Goal: Feedback & Contribution: Contribute content

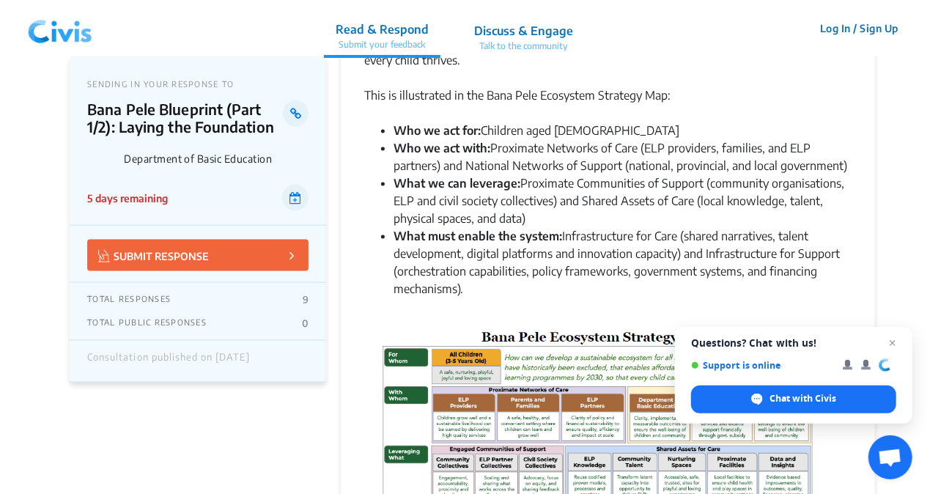
scroll to position [1099, 0]
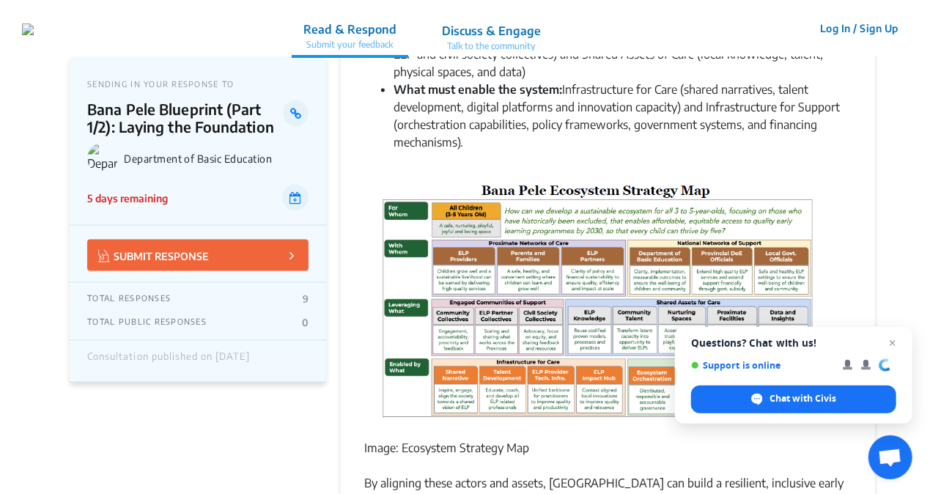
click at [172, 248] on p "SUBMIT RESPONSE" at bounding box center [153, 255] width 111 height 17
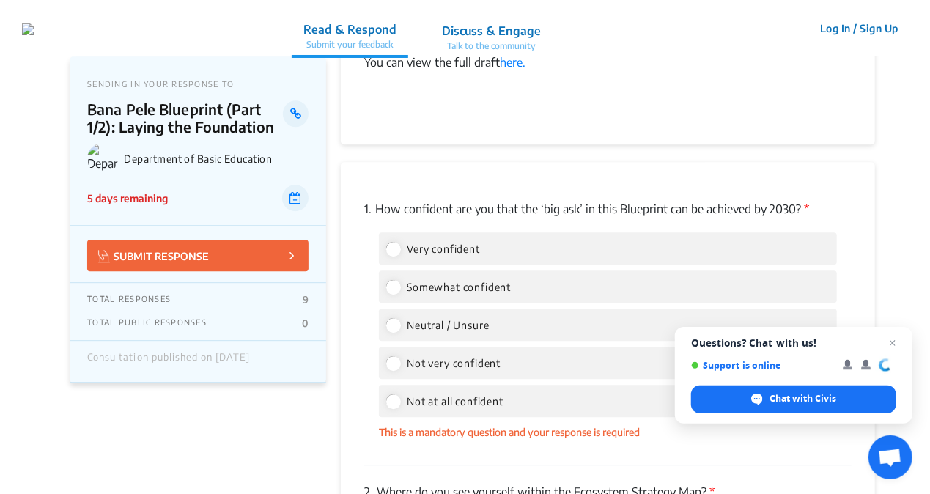
scroll to position [1937, 0]
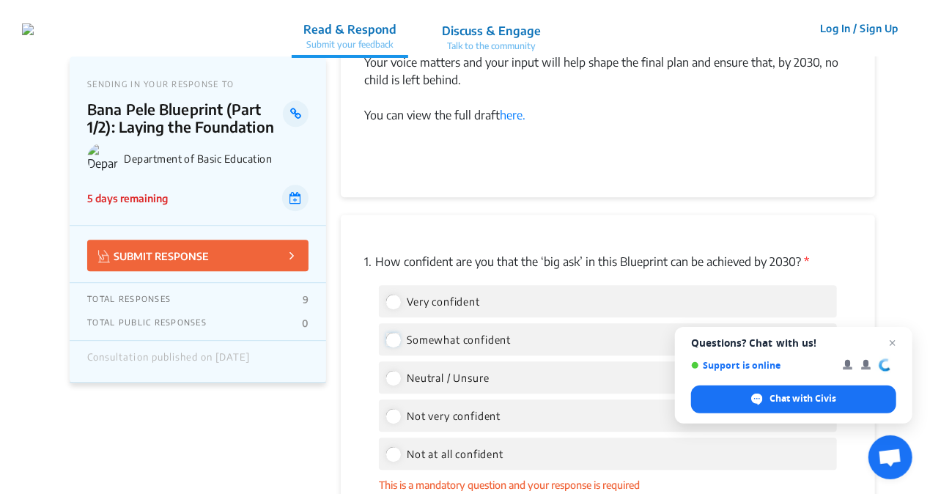
click at [397, 333] on input "Somewhat confident" at bounding box center [392, 339] width 13 height 13
radio input "true"
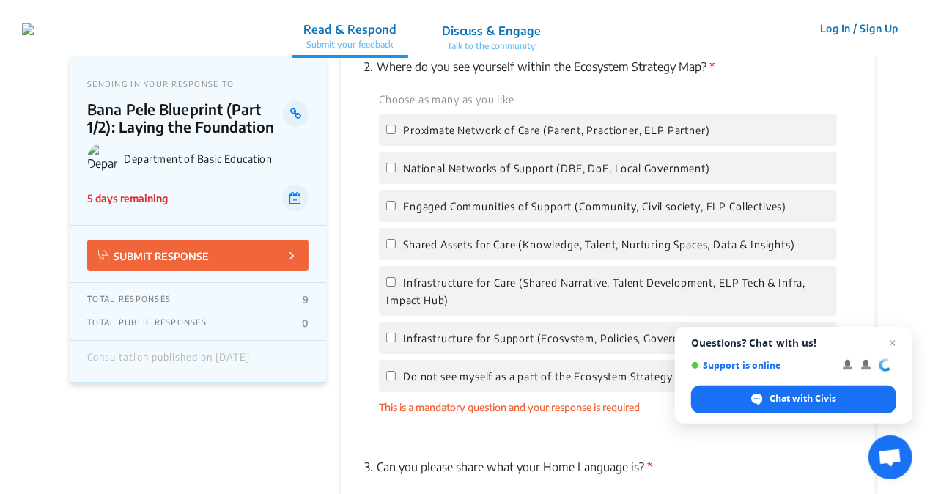
scroll to position [2377, 0]
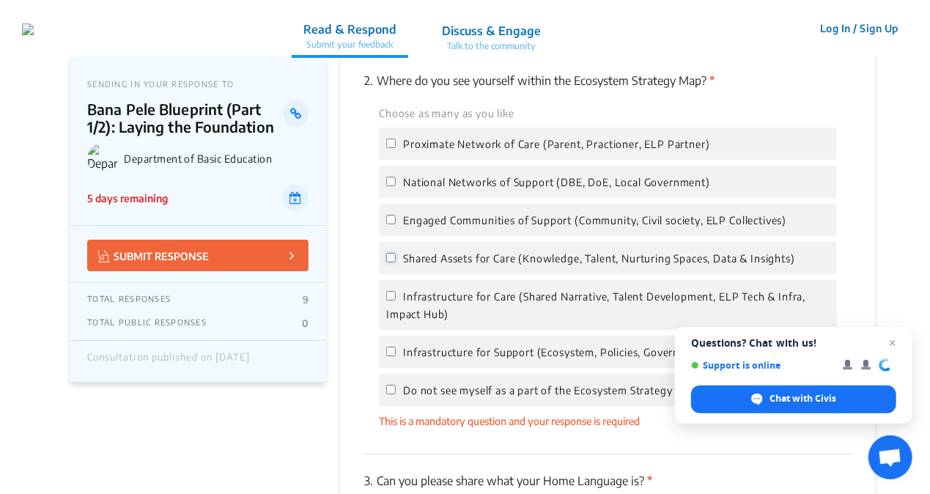
click at [390, 253] on input "Shared Assets for Care (Knowledge, Talent, Nurturing Spaces, Data & Insights)" at bounding box center [391, 258] width 10 height 10
checkbox input "true"
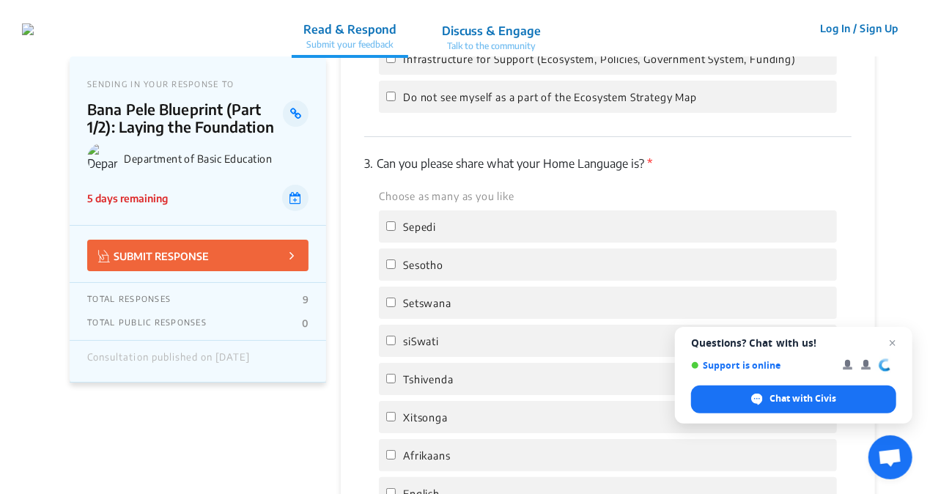
scroll to position [2817, 0]
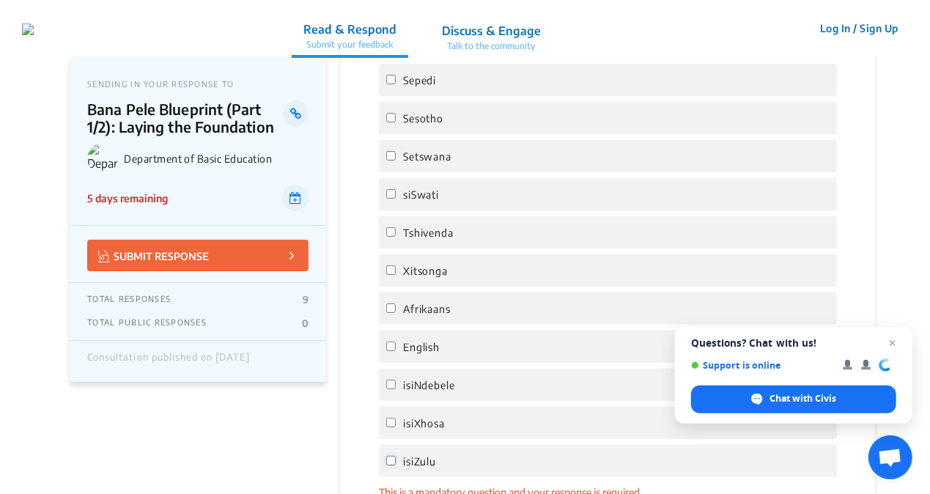
click at [391, 456] on input "isiZulu" at bounding box center [391, 461] width 10 height 10
checkbox input "true"
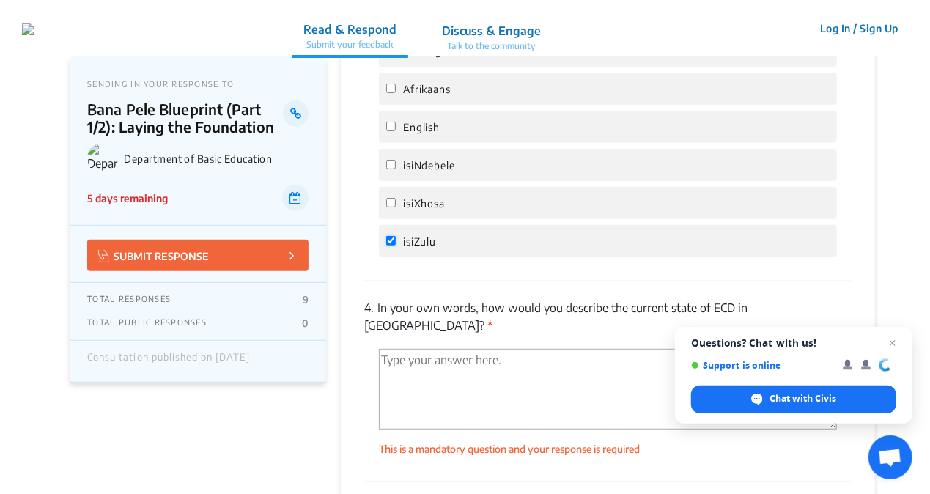
scroll to position [3183, 0]
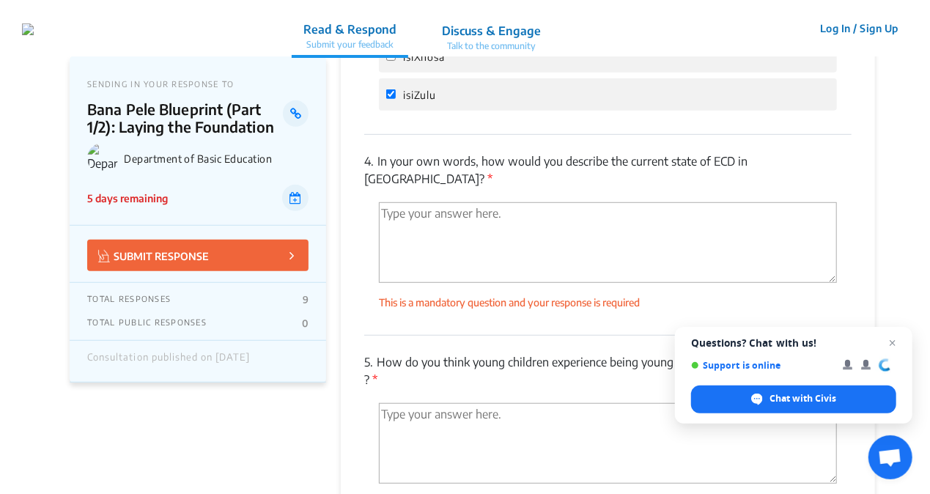
click at [506, 202] on textarea "'Type your answer here.' | translate" at bounding box center [608, 242] width 458 height 81
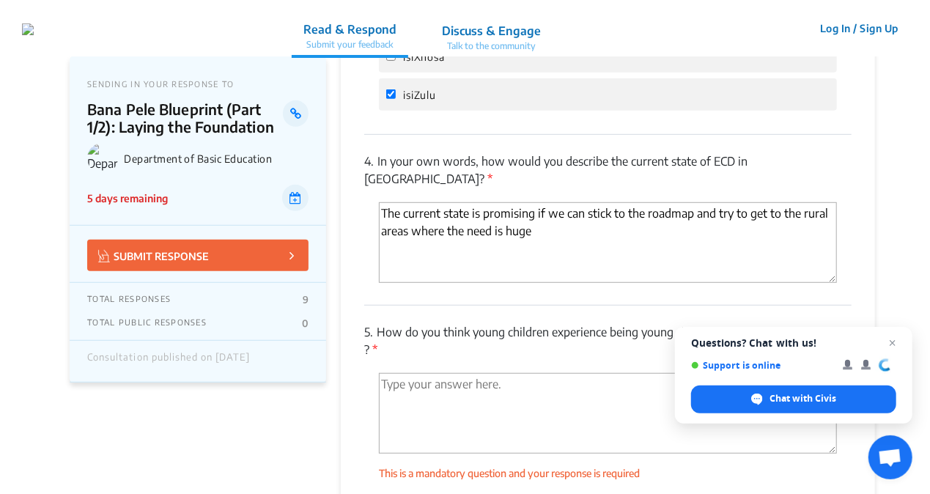
click at [541, 202] on textarea "The current state is promising if we can stick to the roadmap and try to get to…" at bounding box center [608, 242] width 458 height 81
click at [386, 211] on textarea "The current state is promising if we can stick to the roadmap and try to get to…" at bounding box center [608, 242] width 458 height 81
click at [413, 213] on textarea "The current state is promising if we can stick to the roadmap and try to get to…" at bounding box center [608, 242] width 458 height 81
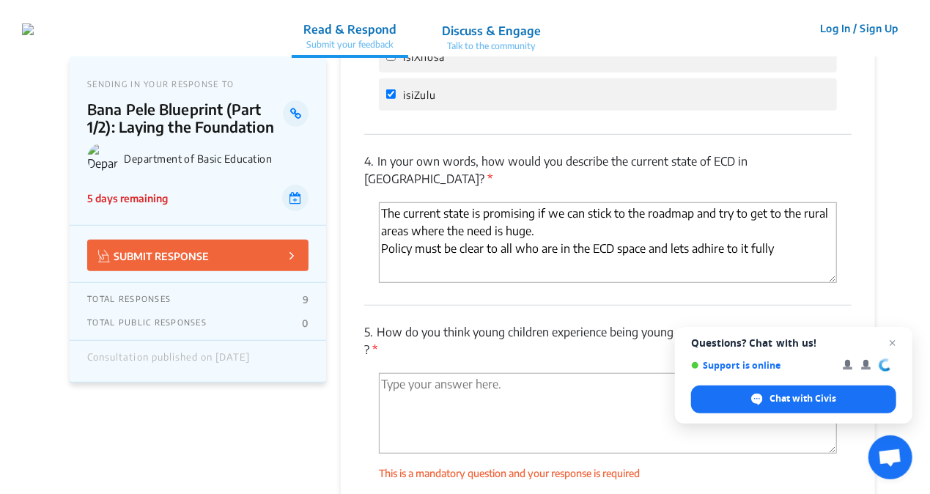
type textarea "The current state is promising if we can stick to the roadmap and try to get to…"
click at [531, 373] on textarea "'Type your answer here.' | translate" at bounding box center [608, 413] width 458 height 81
drag, startPoint x: 531, startPoint y: 328, endPoint x: 506, endPoint y: 343, distance: 28.9
click at [506, 373] on textarea "'Type your answer here.' | translate" at bounding box center [608, 413] width 458 height 81
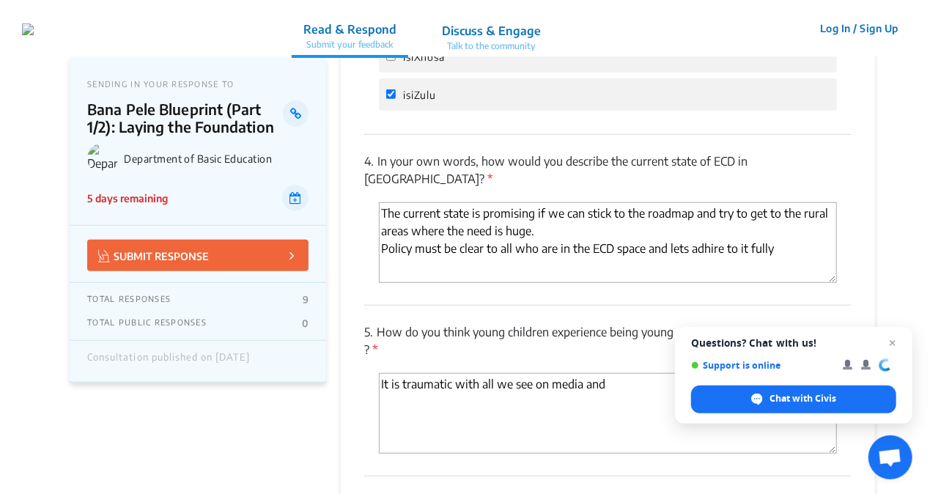
click at [532, 373] on textarea "It is traumatic with all we see on media and" at bounding box center [608, 413] width 458 height 81
click at [893, 340] on span "Close chat" at bounding box center [893, 343] width 18 height 18
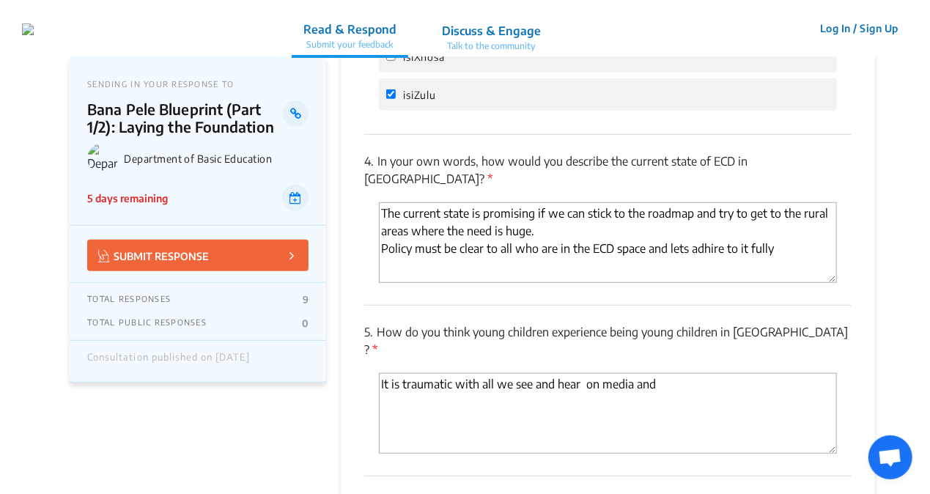
click at [662, 373] on textarea "It is traumatic with all we see and hear on media and" at bounding box center [608, 413] width 458 height 81
click at [653, 373] on textarea "It is traumatic with all we see and hear on media and" at bounding box center [608, 413] width 458 height 81
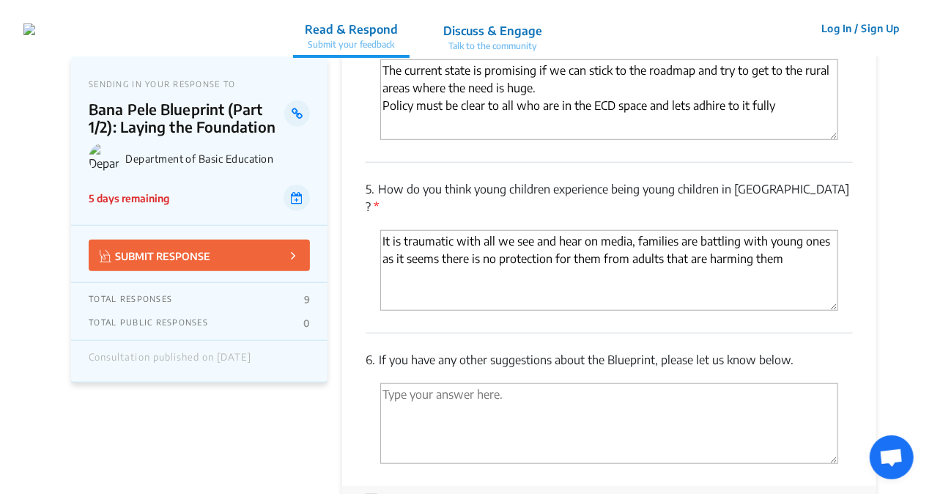
scroll to position [3330, 0]
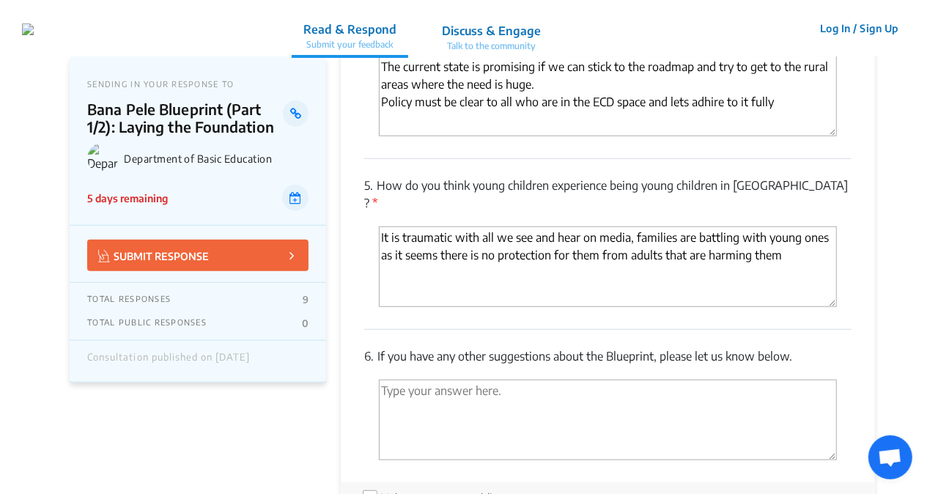
type textarea "It is traumatic with all we see and hear on media, families are battling with y…"
click at [530, 380] on textarea "'Type your answer here.' | translate" at bounding box center [608, 420] width 458 height 81
type textarea "Stick to deadline and know tactics to get there"
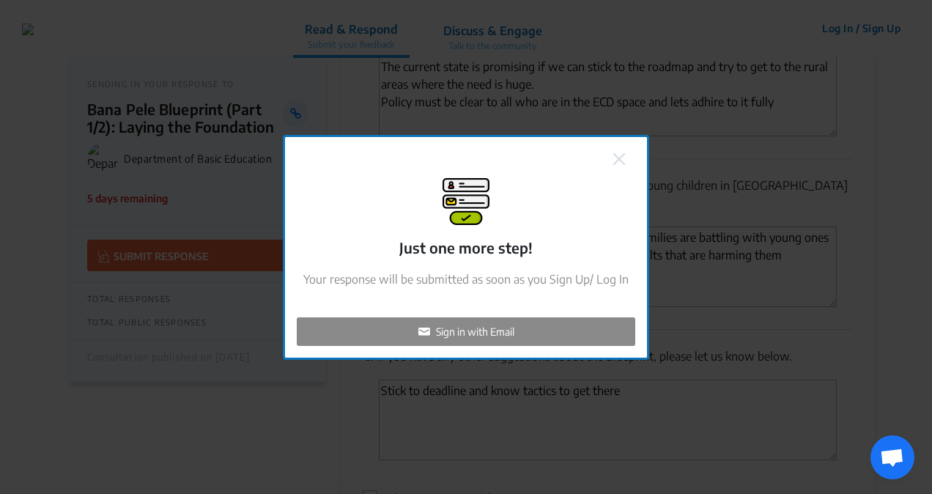
checkbox input "false"
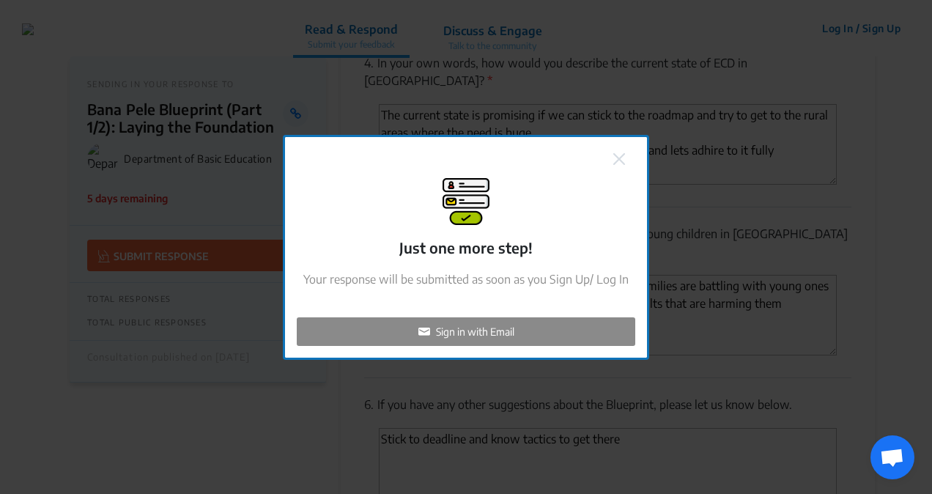
click at [471, 327] on p "Sign in with Email" at bounding box center [475, 331] width 78 height 15
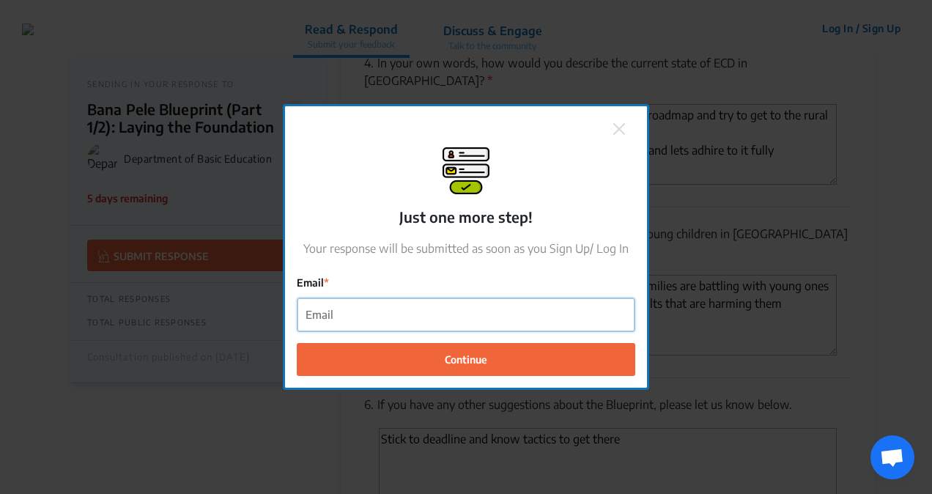
click at [396, 318] on input "Email" at bounding box center [466, 314] width 337 height 33
type input "[PERSON_NAME][EMAIL_ADDRESS][DOMAIN_NAME]"
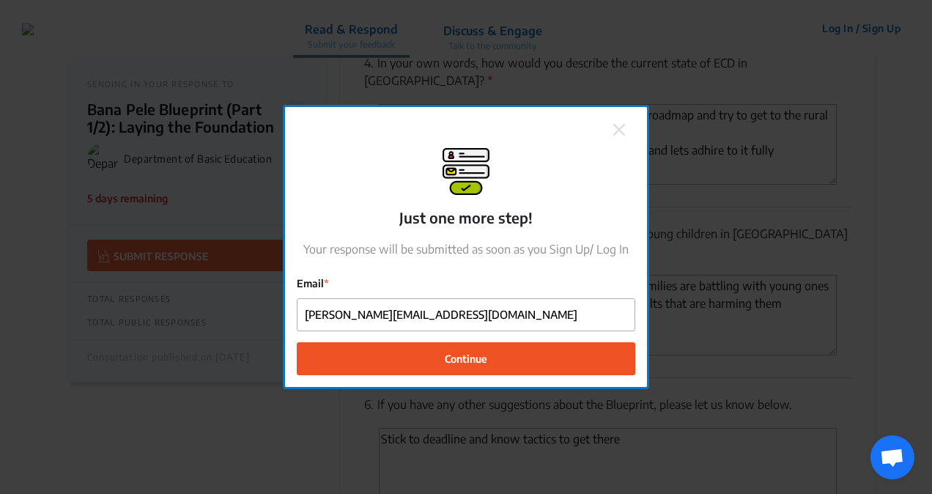
click at [462, 353] on span "Continue" at bounding box center [466, 358] width 43 height 15
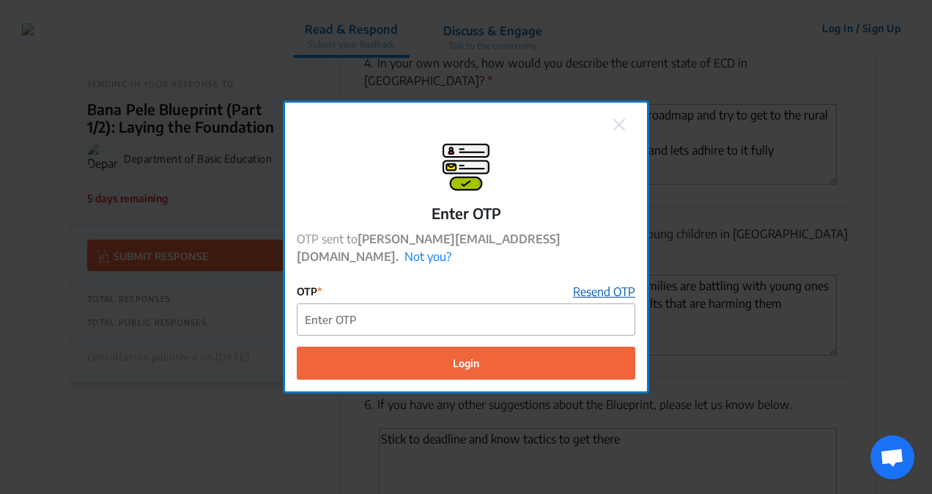
click at [605, 283] on link "Resend OTP" at bounding box center [604, 292] width 62 height 18
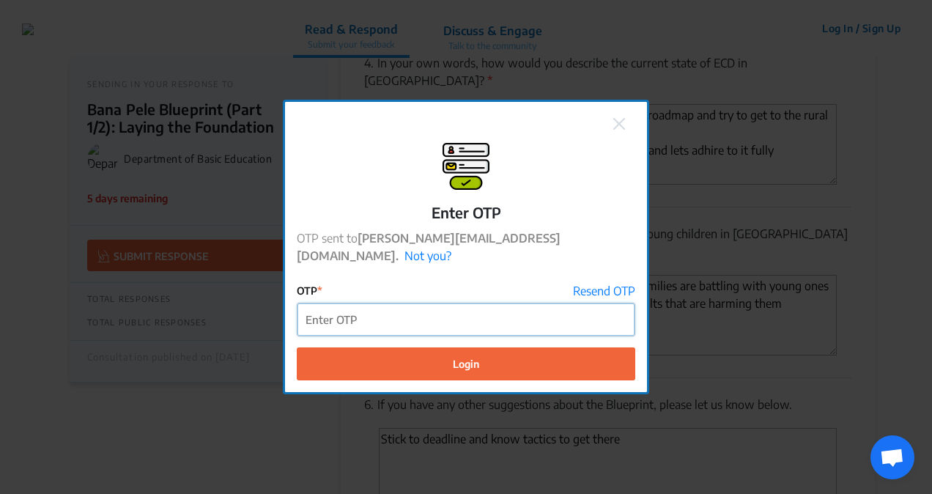
click at [366, 305] on input "OTP" at bounding box center [466, 319] width 337 height 33
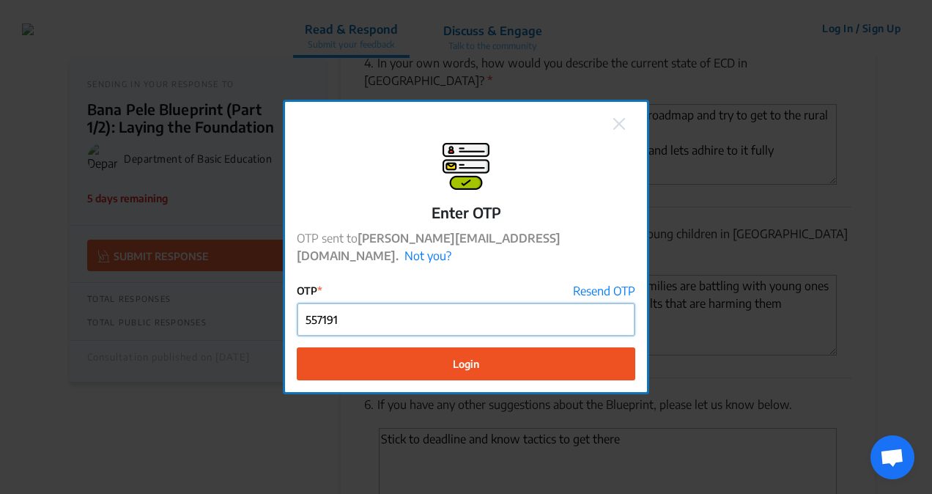
type input "557191"
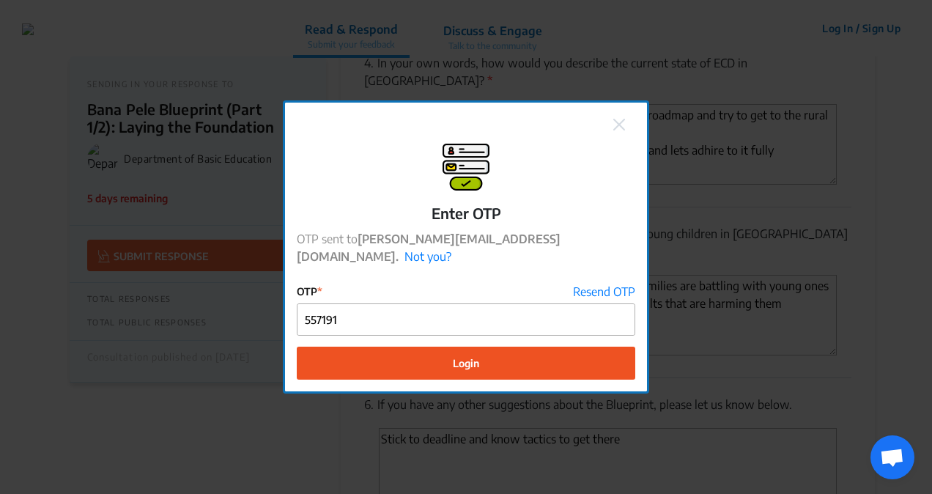
click at [465, 347] on button "Login" at bounding box center [466, 363] width 339 height 33
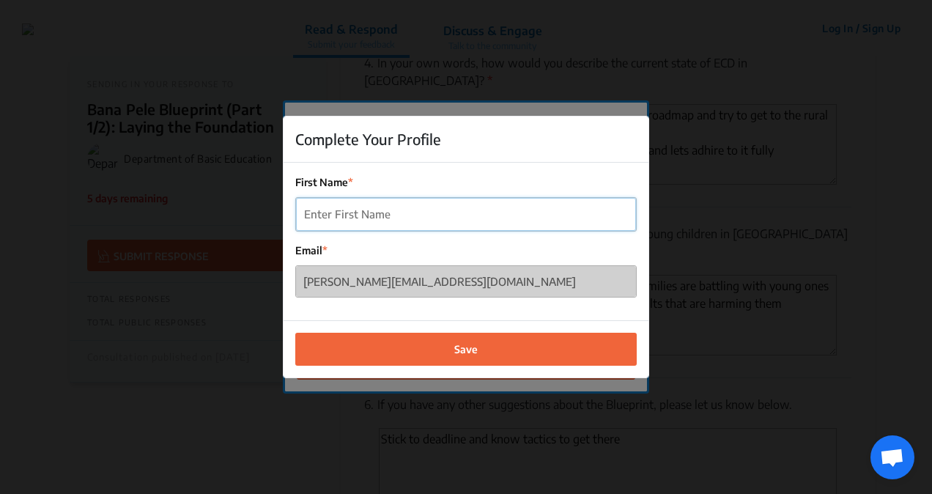
click at [399, 215] on input "First Name" at bounding box center [466, 214] width 340 height 33
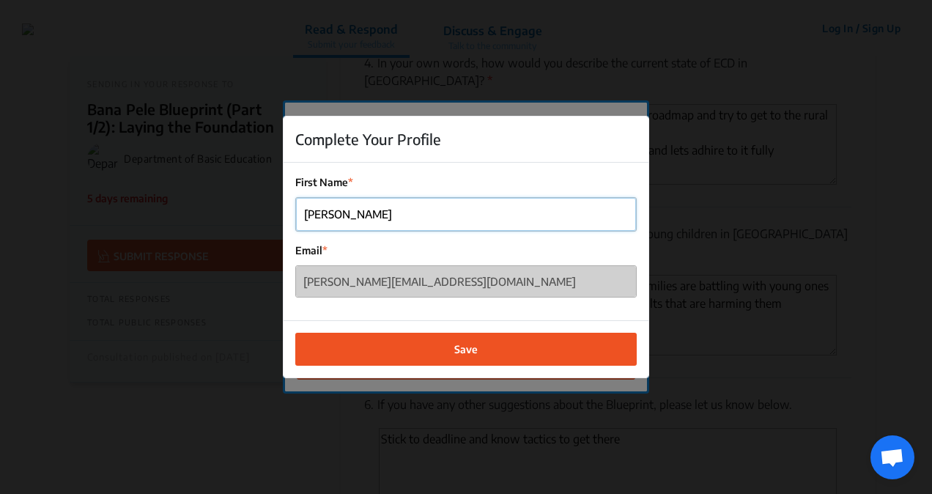
type input "[PERSON_NAME]"
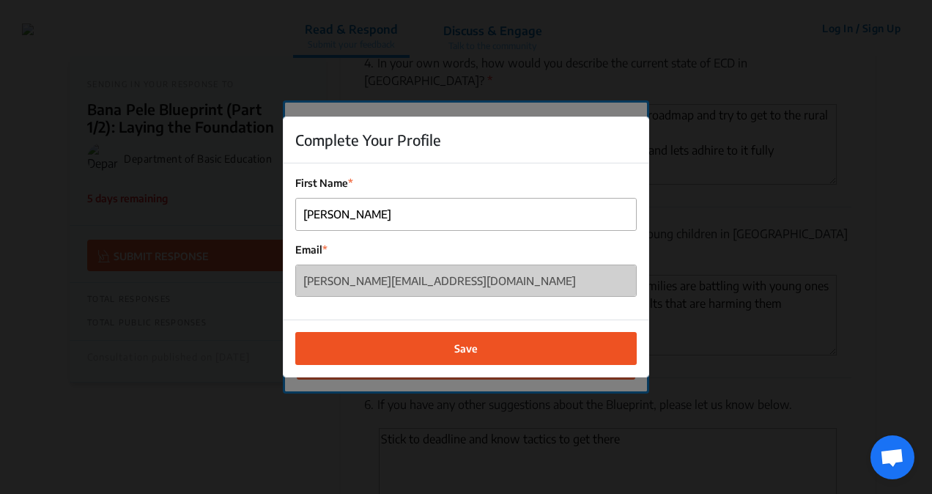
click at [473, 343] on span "Save" at bounding box center [465, 348] width 23 height 15
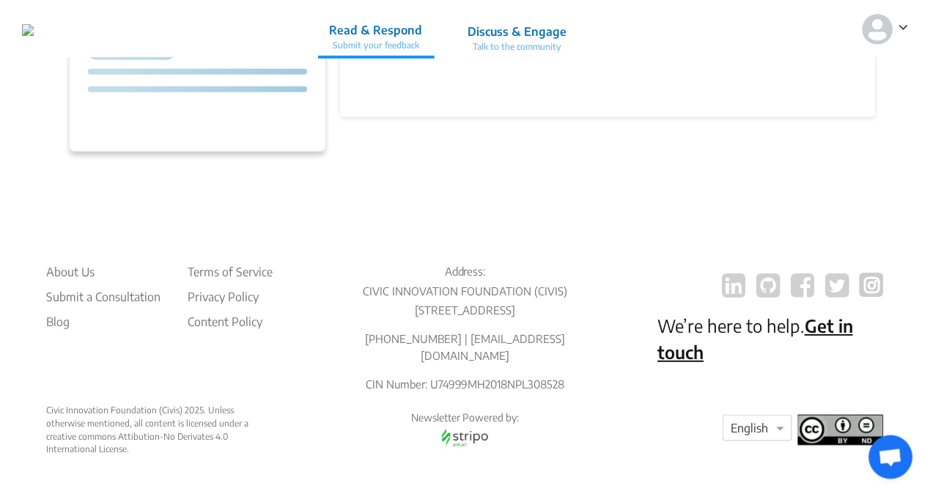
scroll to position [342, 0]
